Goal: Information Seeking & Learning: Check status

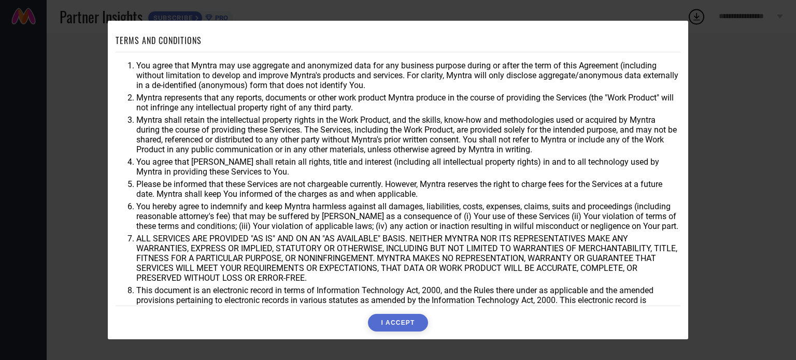
click at [397, 324] on button "I ACCEPT" at bounding box center [398, 323] width 60 height 18
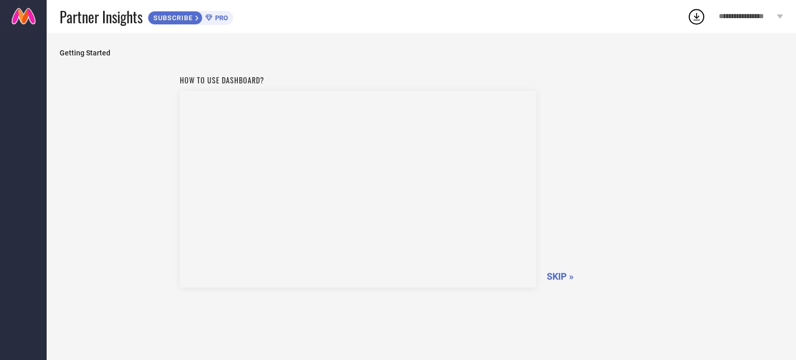
click at [561, 273] on span "SKIP »" at bounding box center [560, 276] width 27 height 11
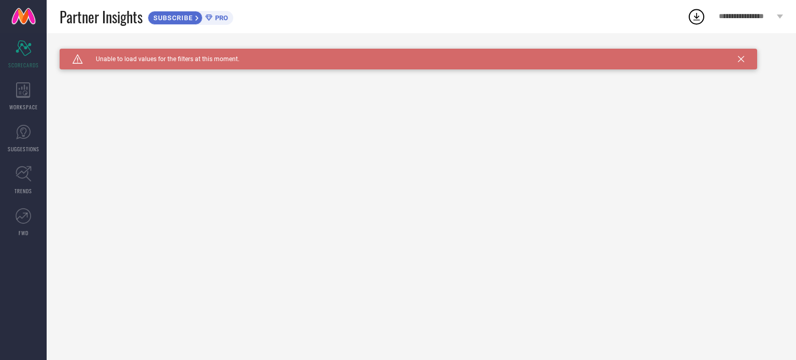
click at [216, 16] on span "PRO" at bounding box center [220, 18] width 16 height 8
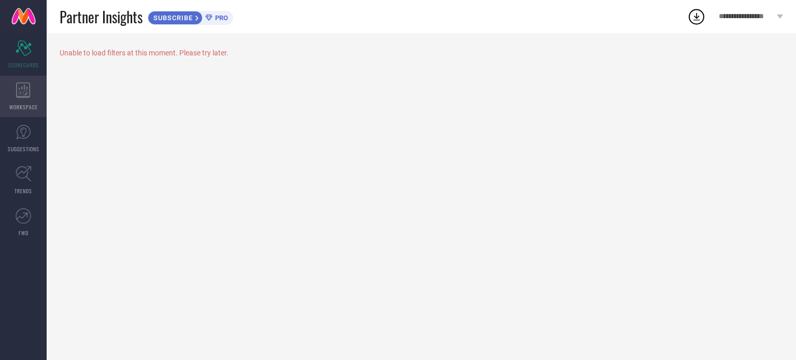
click at [28, 93] on icon at bounding box center [23, 90] width 15 height 16
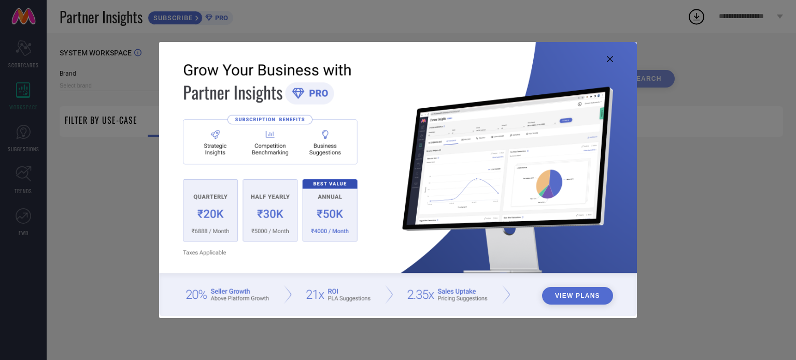
type input "1 STOP FASHION"
type input "All"
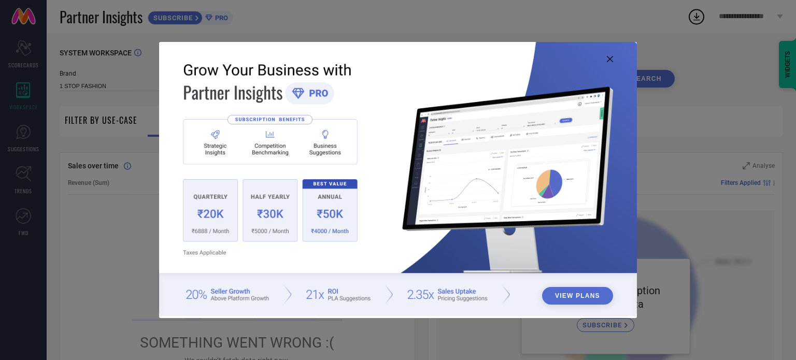
click at [609, 60] on icon at bounding box center [610, 59] width 6 height 6
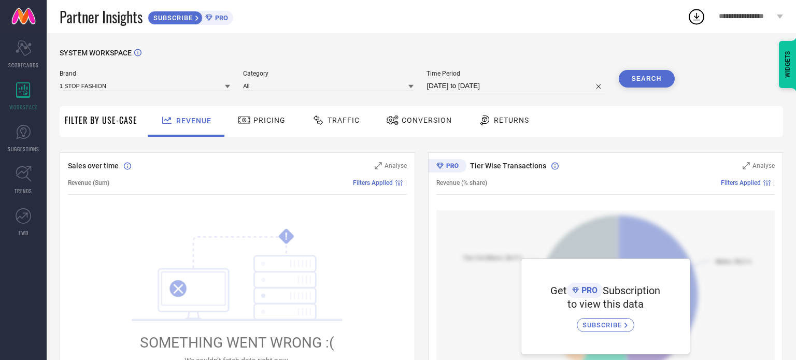
click at [335, 125] on div "Traffic" at bounding box center [335, 120] width 53 height 18
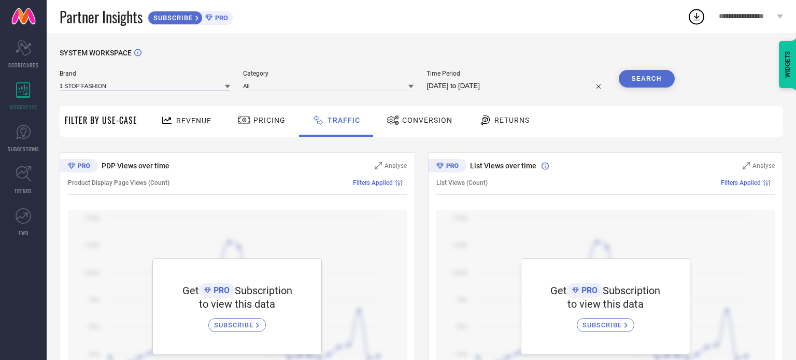
click at [115, 87] on input at bounding box center [145, 85] width 170 height 11
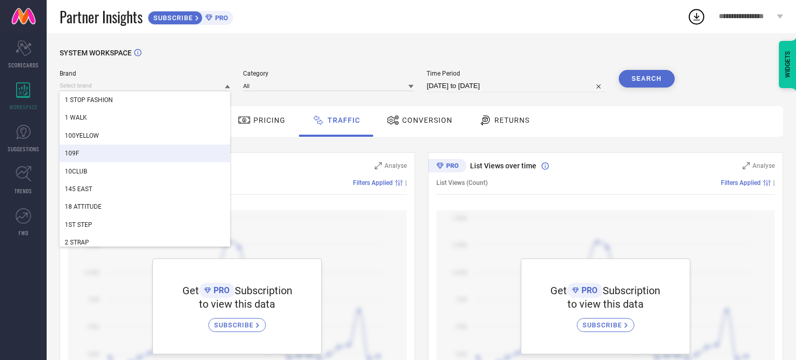
click at [103, 161] on div "109F" at bounding box center [145, 154] width 170 height 18
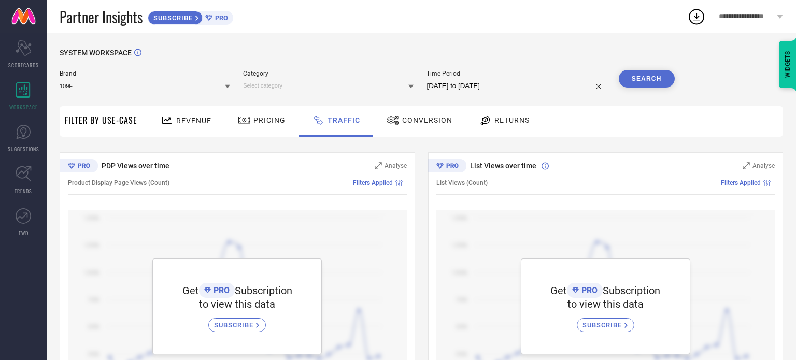
click at [155, 85] on input at bounding box center [145, 85] width 170 height 11
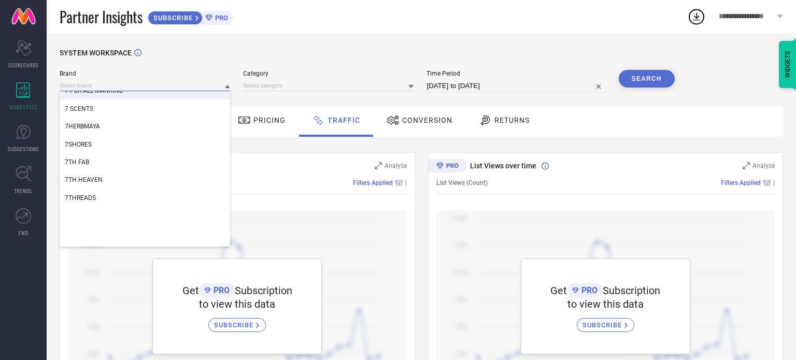
scroll to position [829, 0]
